Goal: Transaction & Acquisition: Purchase product/service

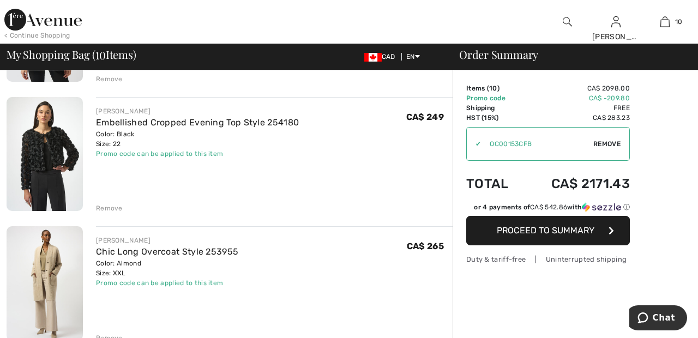
scroll to position [713, 0]
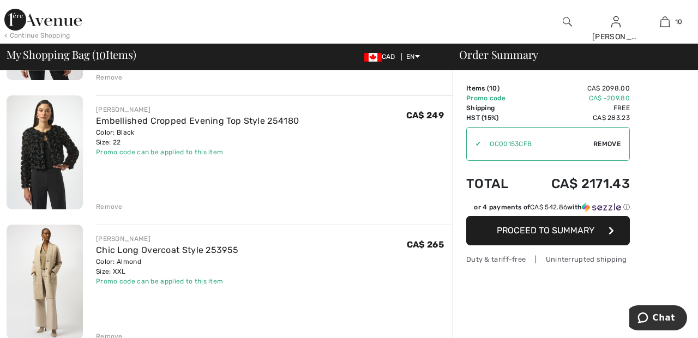
click at [115, 207] on div "Remove" at bounding box center [109, 207] width 27 height 10
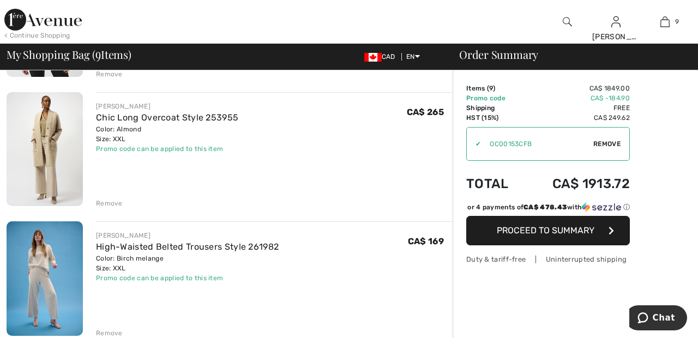
scroll to position [716, 0]
click at [116, 201] on div "Remove" at bounding box center [109, 204] width 27 height 10
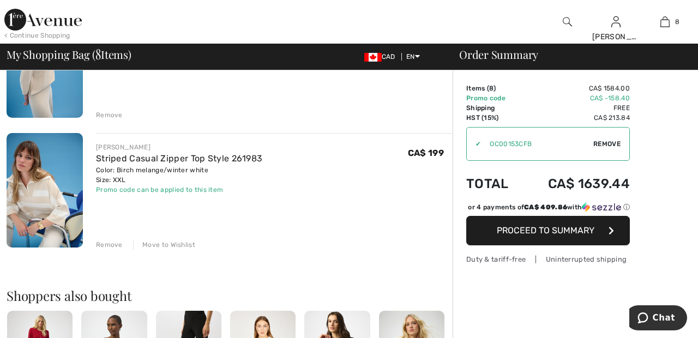
scroll to position [941, 0]
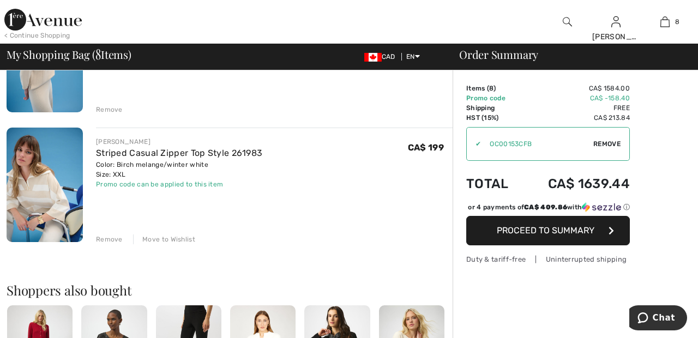
click at [112, 242] on div "Remove" at bounding box center [109, 240] width 27 height 10
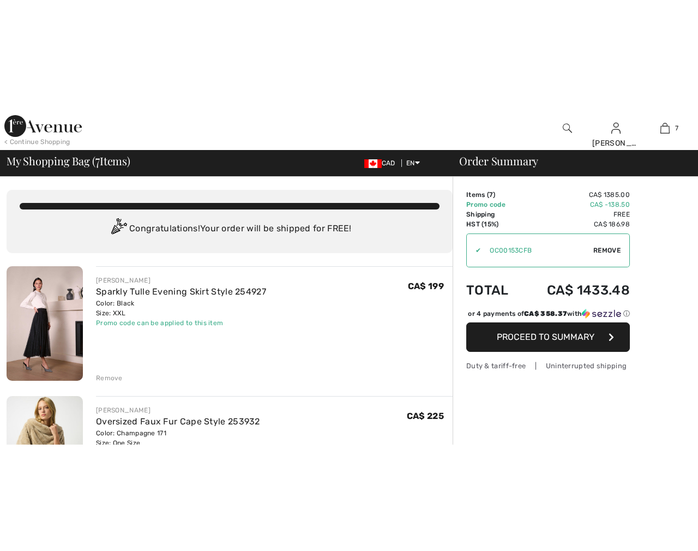
scroll to position [0, 0]
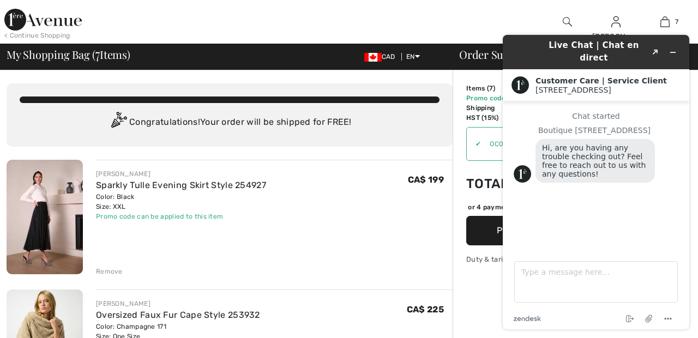
click at [578, 7] on div at bounding box center [567, 22] width 49 height 44
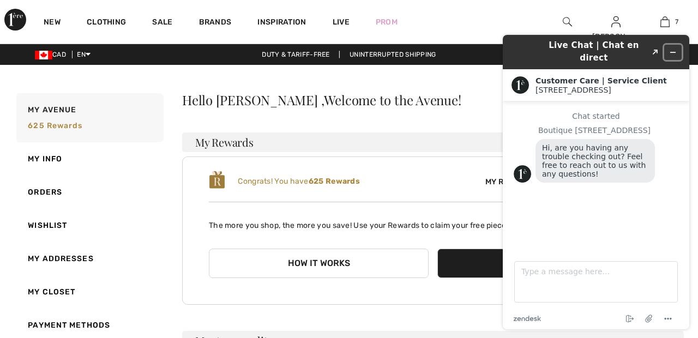
click at [680, 50] on button "Minimize widget" at bounding box center [673, 52] width 17 height 15
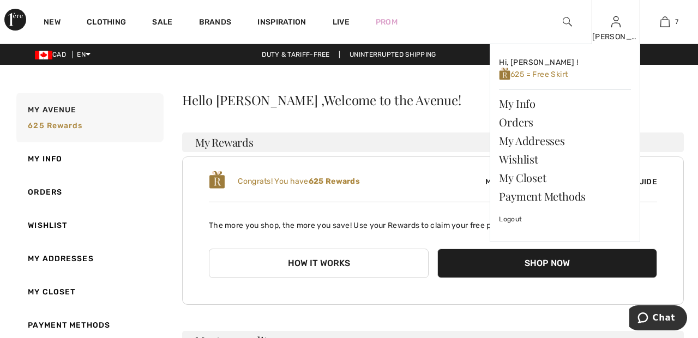
click at [619, 24] on img at bounding box center [616, 21] width 9 height 13
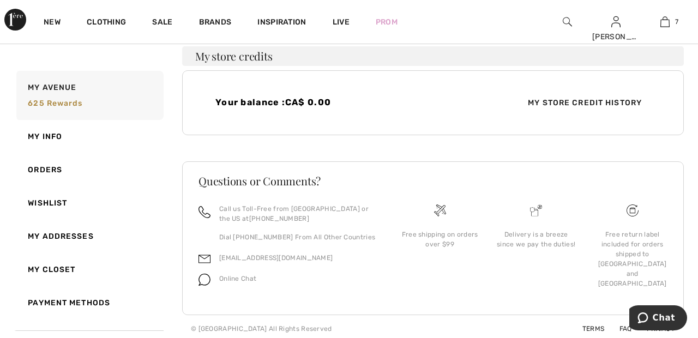
scroll to position [289, 0]
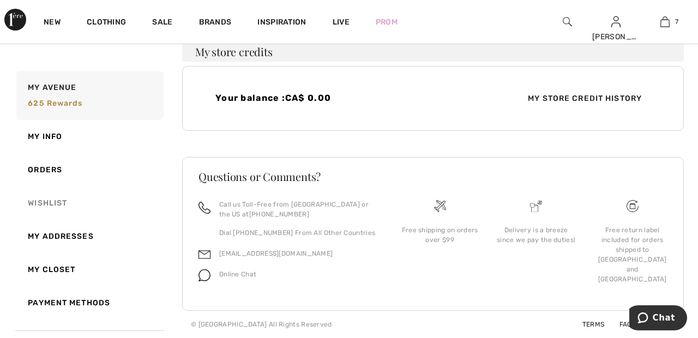
click at [56, 202] on link "Wishlist" at bounding box center [89, 203] width 150 height 33
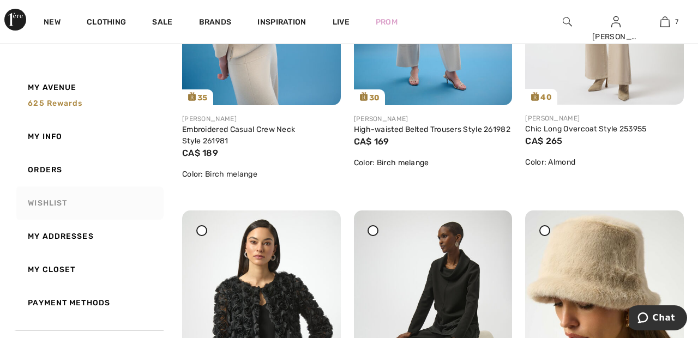
scroll to position [0, 0]
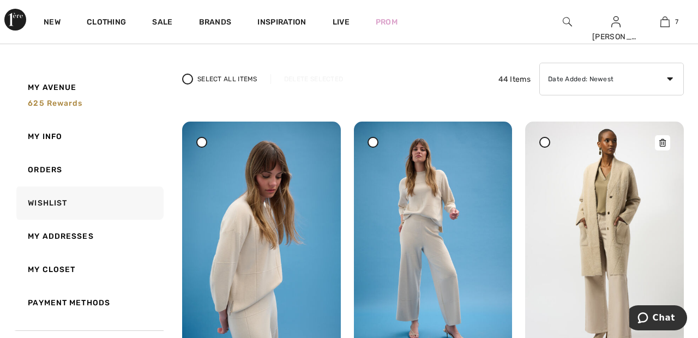
click at [643, 182] on img at bounding box center [604, 240] width 159 height 237
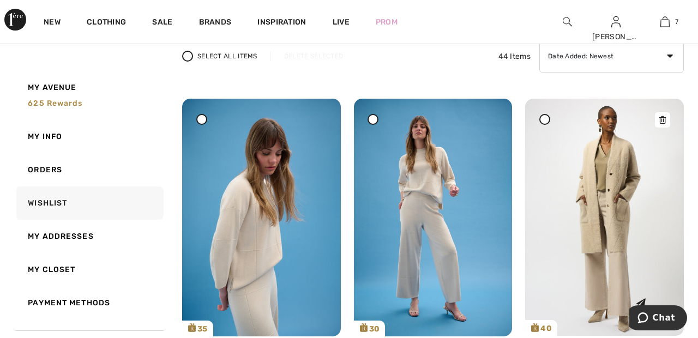
scroll to position [122, 0]
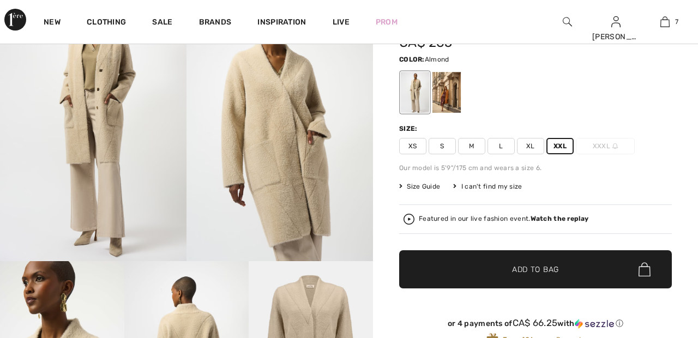
click at [576, 278] on span "✔ Added to Bag Add to Bag" at bounding box center [535, 269] width 273 height 38
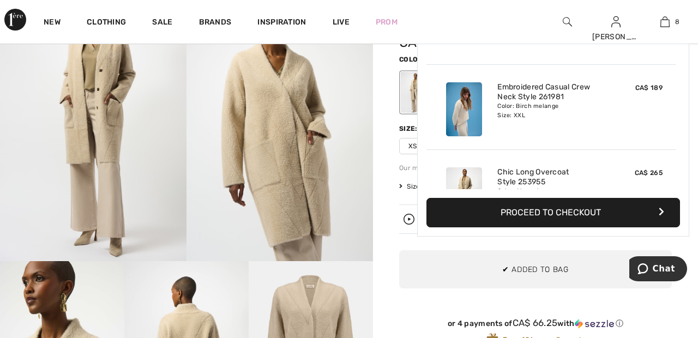
scroll to position [545, 0]
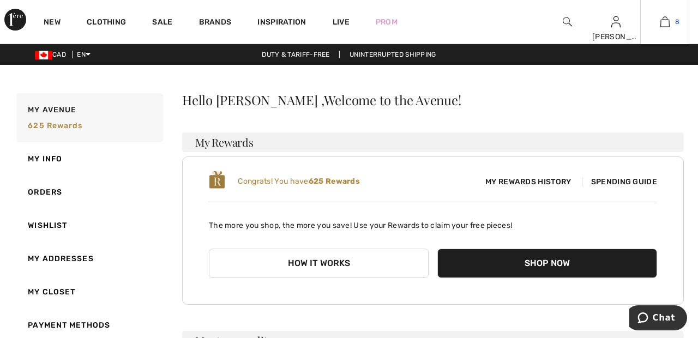
click at [670, 25] on link "8" at bounding box center [665, 21] width 48 height 13
